Goal: Information Seeking & Learning: Learn about a topic

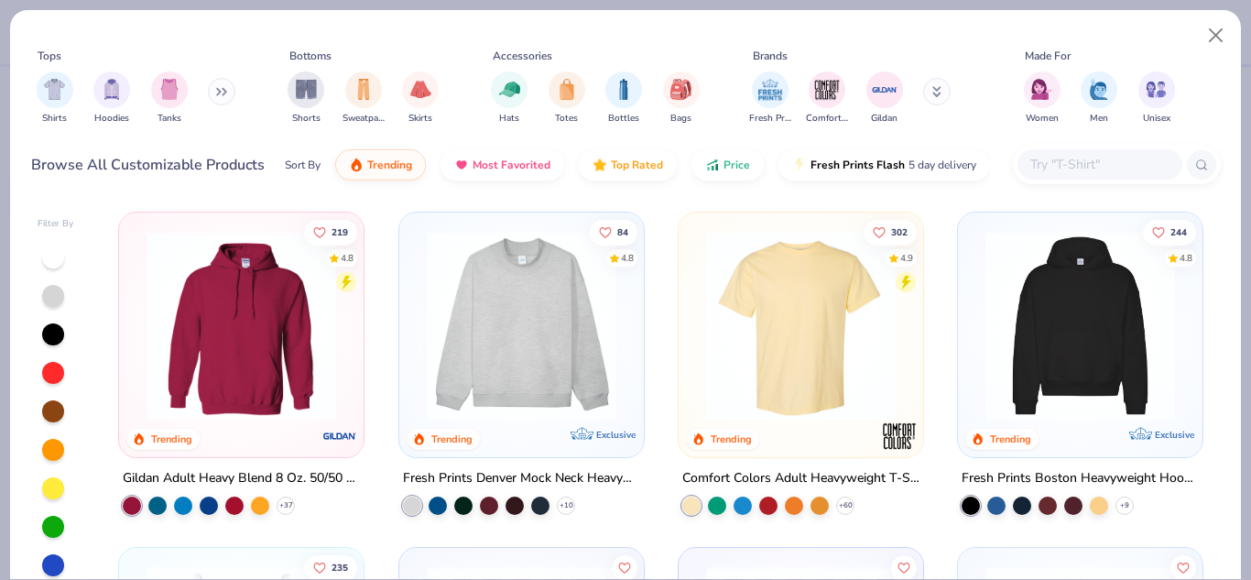
click at [1041, 173] on input "text" at bounding box center [1099, 164] width 141 height 21
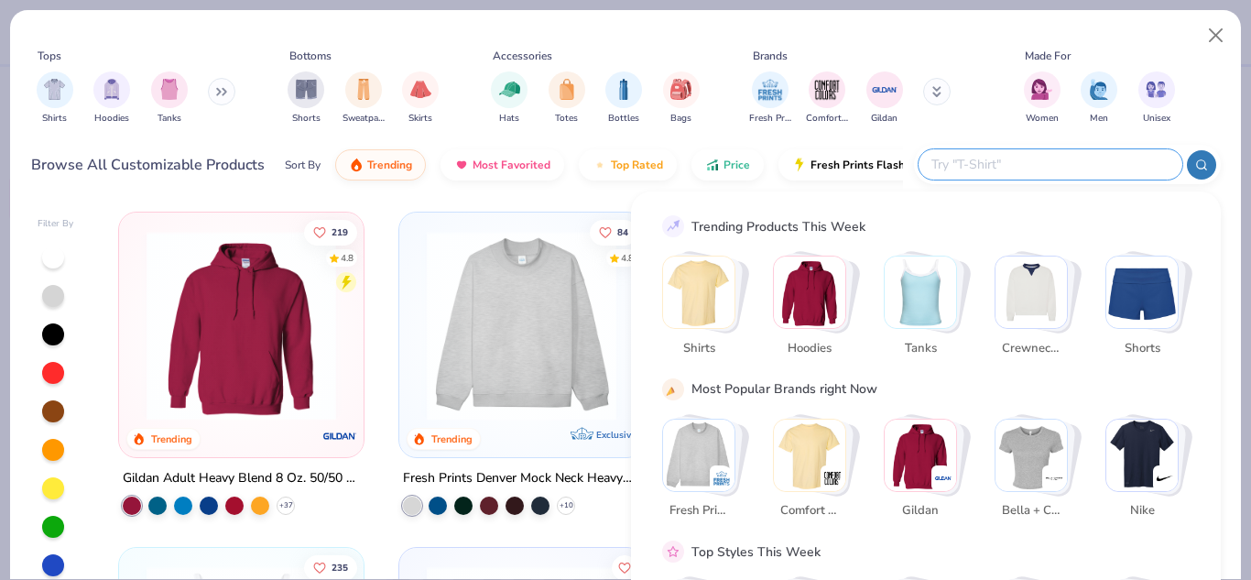
paste input "3001C"
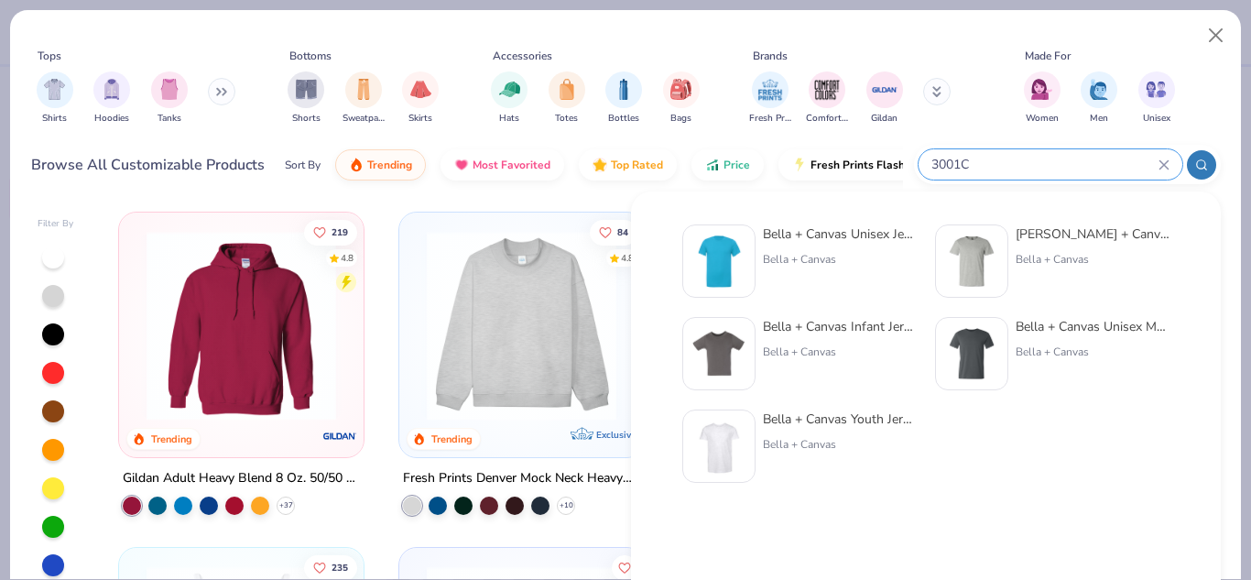
type input "3001C"
click at [837, 259] on div "Bella + Canvas" at bounding box center [840, 259] width 154 height 16
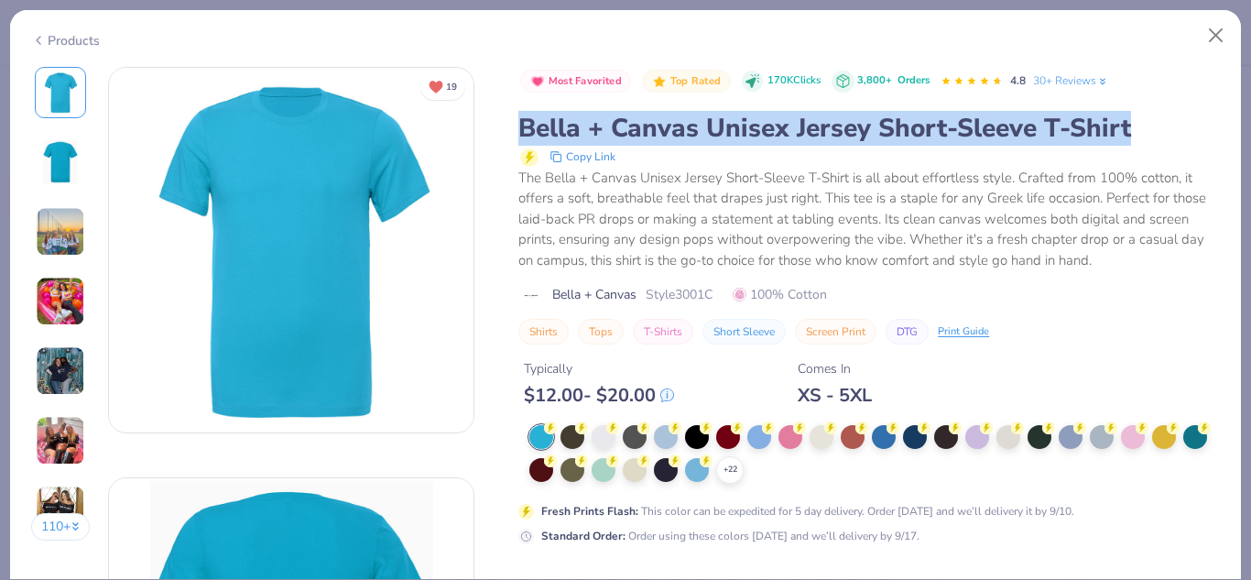
drag, startPoint x: 521, startPoint y: 131, endPoint x: 1136, endPoint y: 144, distance: 614.7
click at [1136, 144] on div "Bella + Canvas Unisex Jersey Short-Sleeve T-Shirt" at bounding box center [869, 128] width 702 height 35
copy div "Bella + Canvas Unisex Jersey Short-Sleeve T-Shirt"
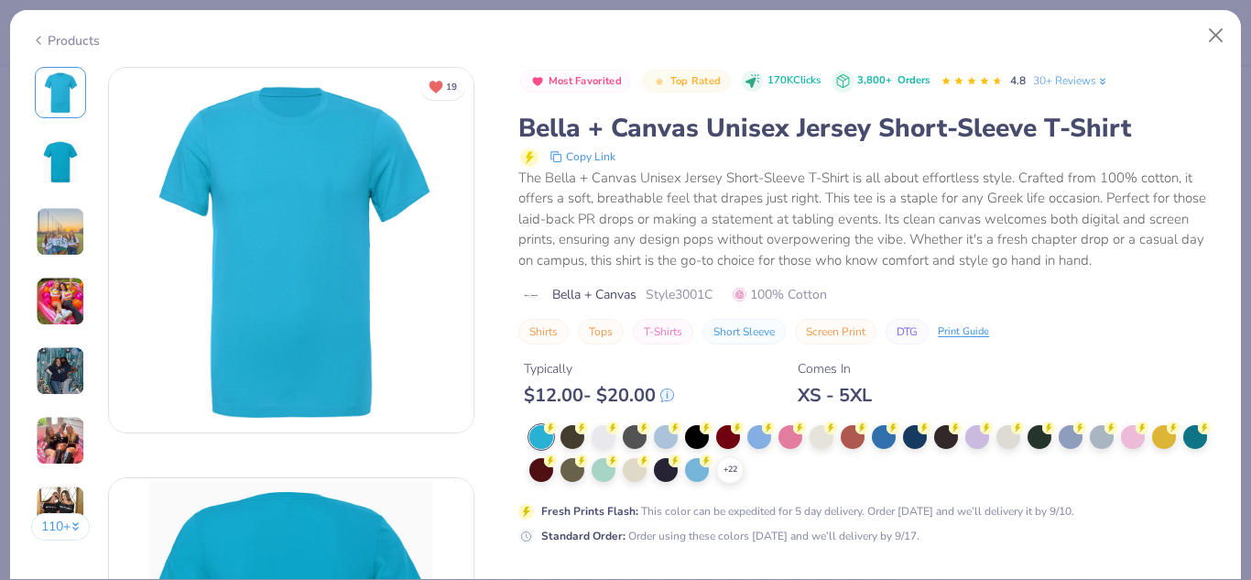
click at [993, 213] on div "The Bella + Canvas Unisex Jersey Short-Sleeve T-Shirt is all about effortless s…" at bounding box center [869, 220] width 702 height 104
drag, startPoint x: 559, startPoint y: 296, endPoint x: 731, endPoint y: 304, distance: 172.4
click at [731, 304] on div "Most Favorited Top Rated 170K Clicks 3,800+ Orders 4.8 30+ Reviews Bella + Canv…" at bounding box center [869, 206] width 702 height 278
copy div "[PERSON_NAME] + Canvas Style 3001C"
